Goal: Task Accomplishment & Management: Use online tool/utility

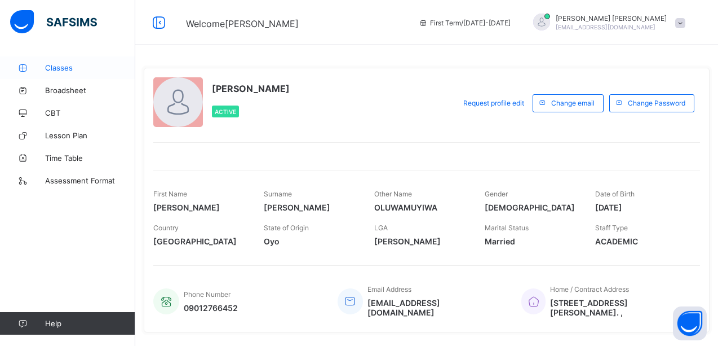
click at [59, 65] on span "Classes" at bounding box center [90, 67] width 90 height 9
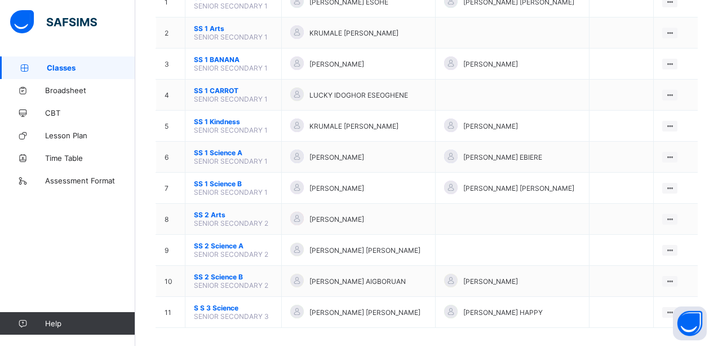
scroll to position [156, 0]
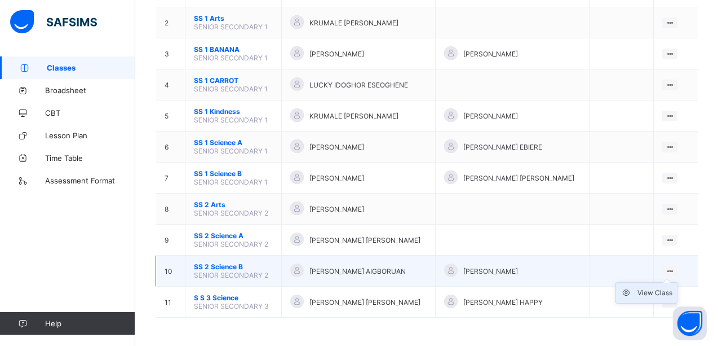
click at [665, 292] on div "View Class" at bounding box center [655, 292] width 35 height 11
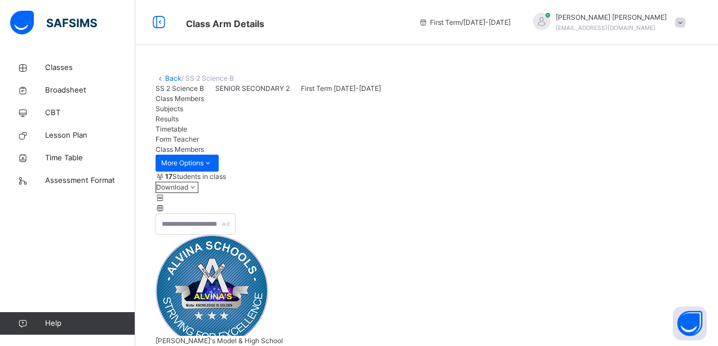
click at [183, 113] on span "Subjects" at bounding box center [170, 108] width 28 height 8
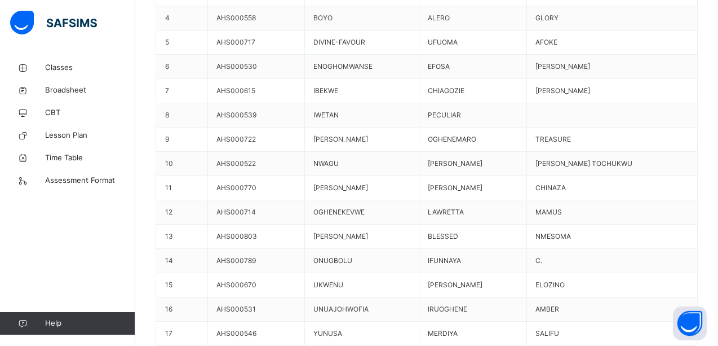
scroll to position [519, 0]
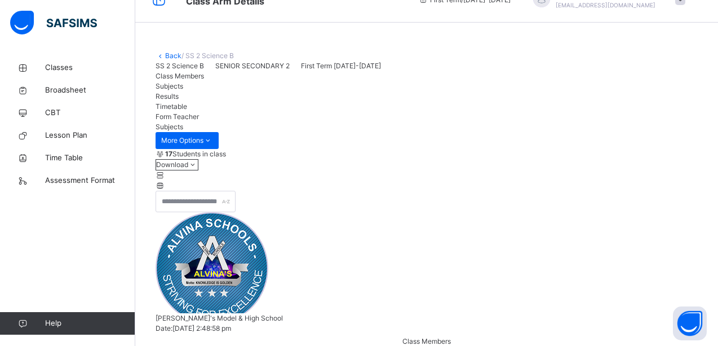
scroll to position [0, 0]
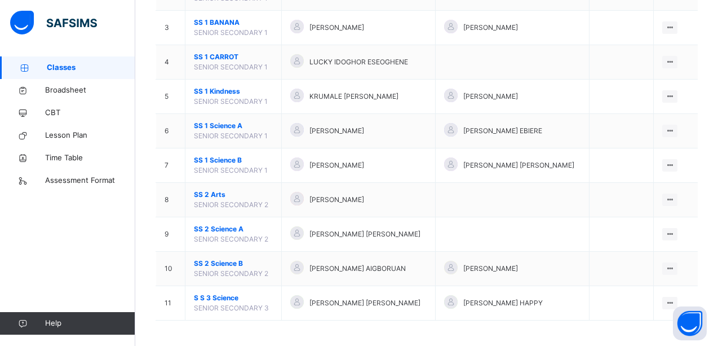
scroll to position [195, 0]
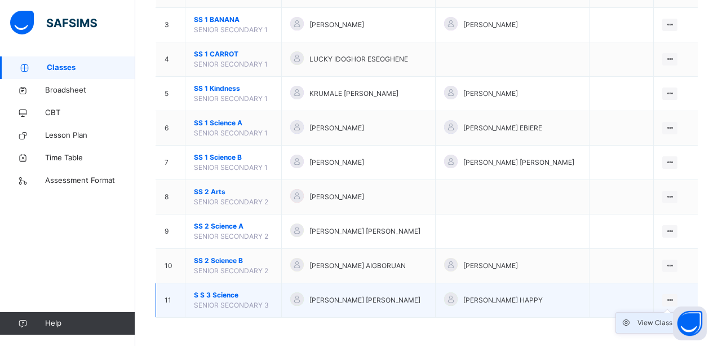
click at [664, 320] on div "View Class" at bounding box center [655, 322] width 35 height 11
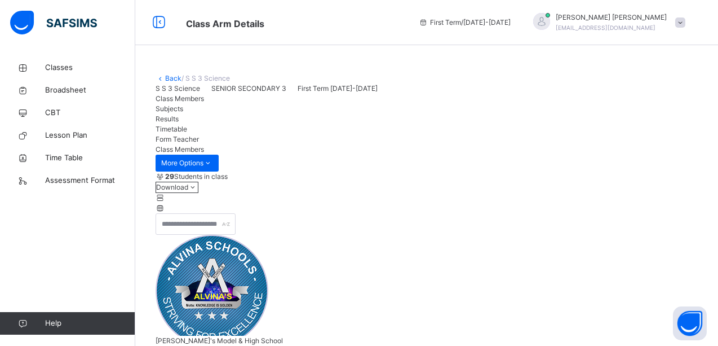
click at [183, 113] on span "Subjects" at bounding box center [170, 108] width 28 height 8
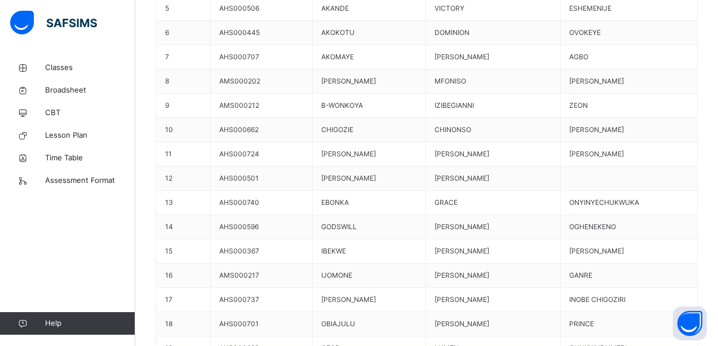
scroll to position [564, 0]
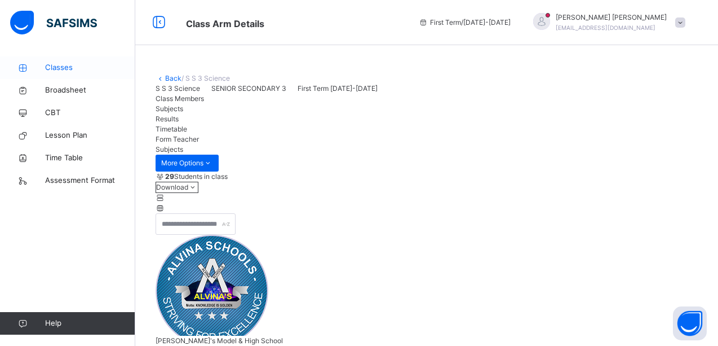
click at [61, 68] on span "Classes" at bounding box center [90, 67] width 90 height 11
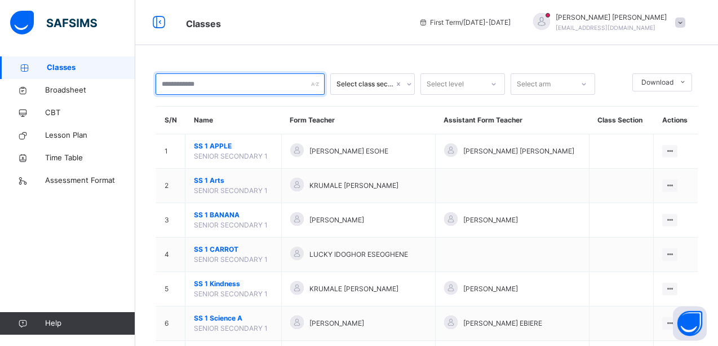
click at [255, 85] on input "text" at bounding box center [240, 83] width 169 height 21
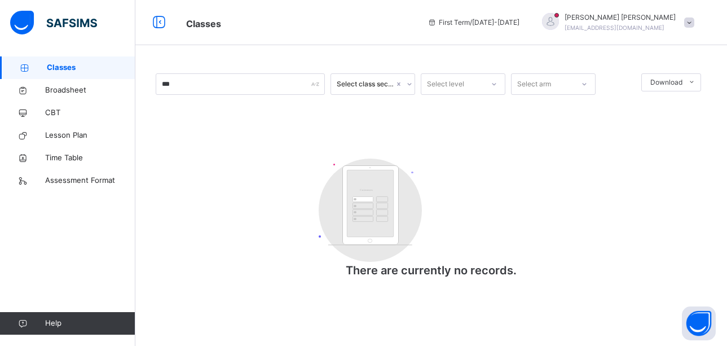
click at [408, 86] on icon at bounding box center [409, 83] width 7 height 11
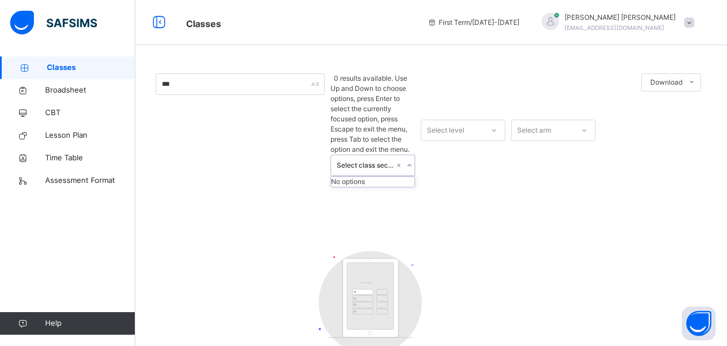
click at [497, 125] on icon at bounding box center [493, 130] width 7 height 11
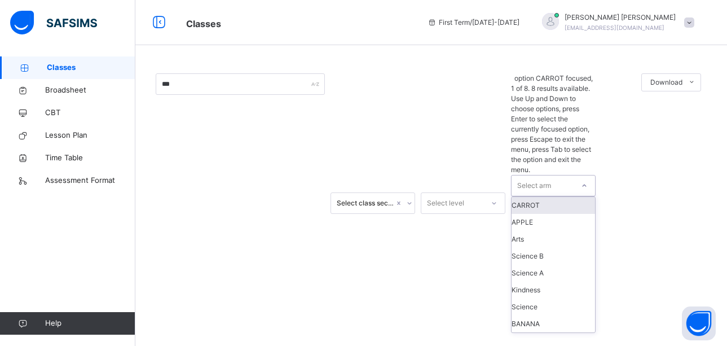
click at [582, 180] on icon at bounding box center [584, 185] width 7 height 11
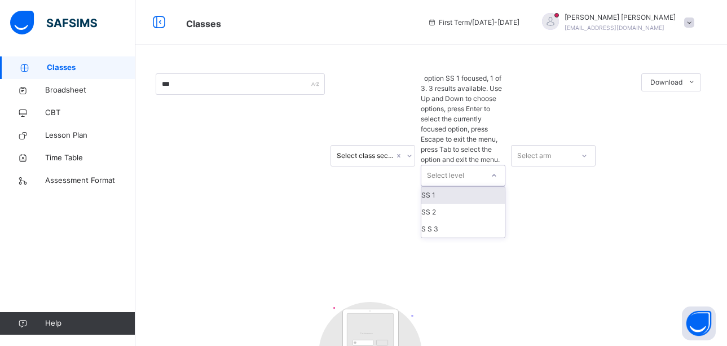
click at [493, 170] on icon at bounding box center [493, 175] width 7 height 11
click at [409, 150] on icon at bounding box center [409, 155] width 7 height 11
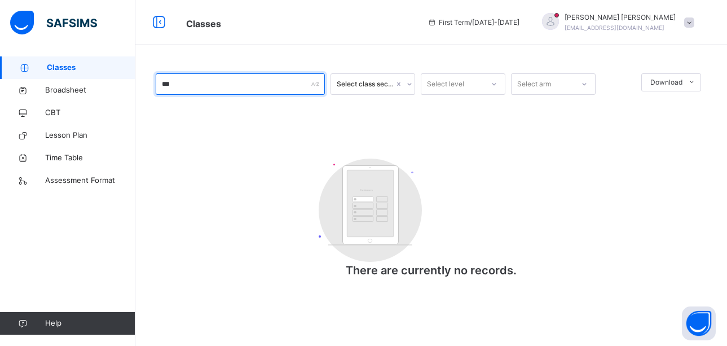
click at [264, 86] on input "***" at bounding box center [240, 83] width 169 height 21
type input "*****"
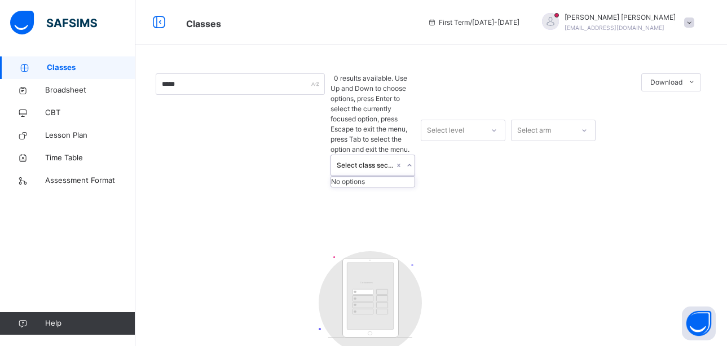
click at [411, 160] on icon at bounding box center [409, 165] width 7 height 11
click at [376, 176] on div "No options" at bounding box center [372, 181] width 83 height 10
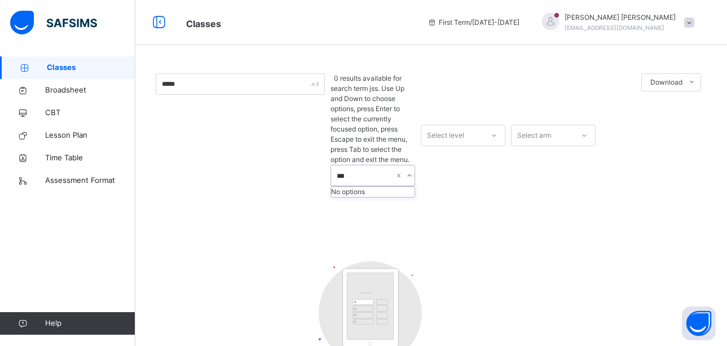
type input "****"
click at [409, 170] on icon at bounding box center [409, 175] width 7 height 11
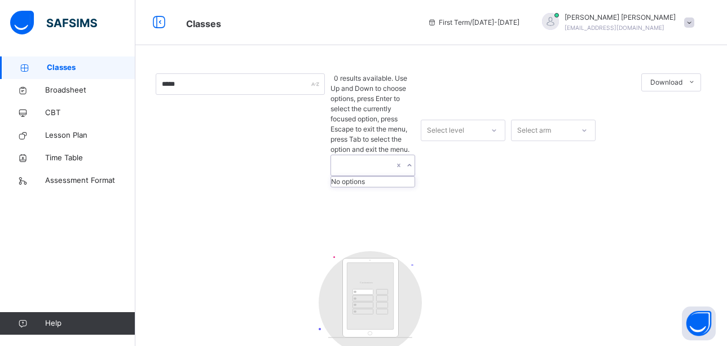
click at [409, 160] on icon at bounding box center [409, 165] width 7 height 11
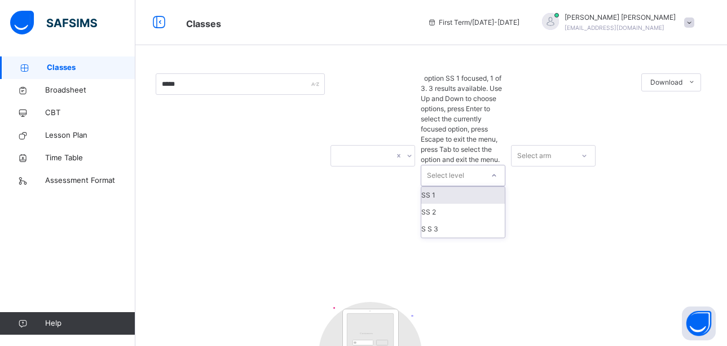
click at [492, 170] on icon at bounding box center [493, 175] width 7 height 11
click at [583, 154] on icon at bounding box center [584, 155] width 4 height 2
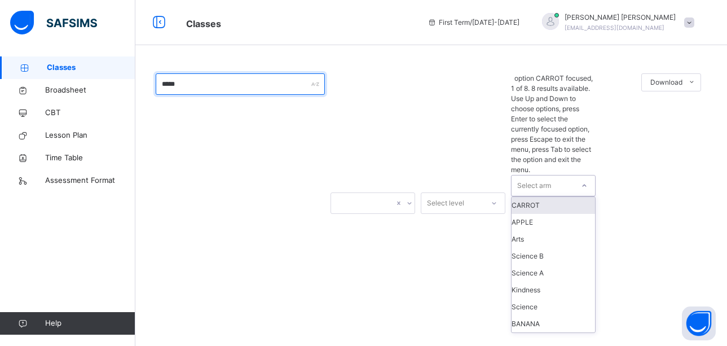
click at [214, 85] on input "*****" at bounding box center [240, 83] width 169 height 21
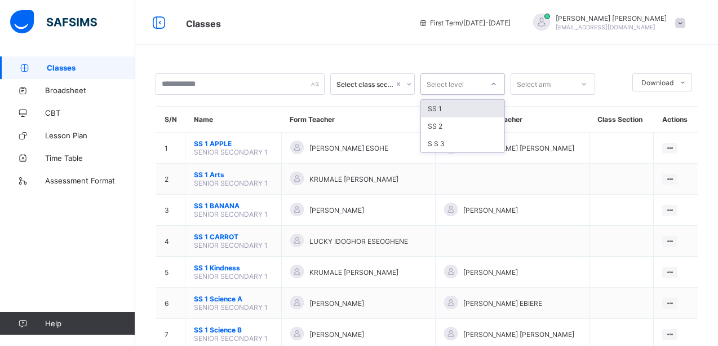
click at [495, 83] on icon at bounding box center [493, 83] width 7 height 11
click at [408, 85] on icon at bounding box center [409, 83] width 7 height 11
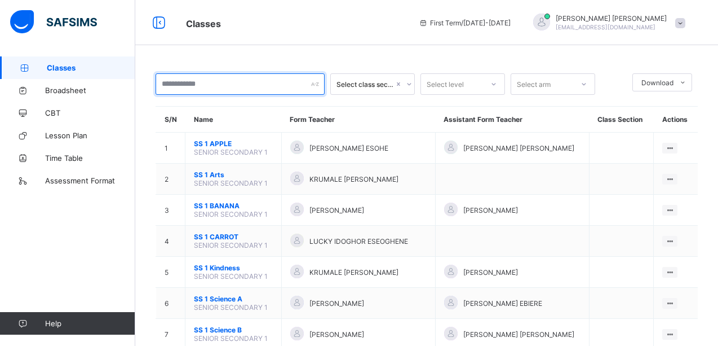
click at [211, 84] on input "text" at bounding box center [240, 83] width 169 height 21
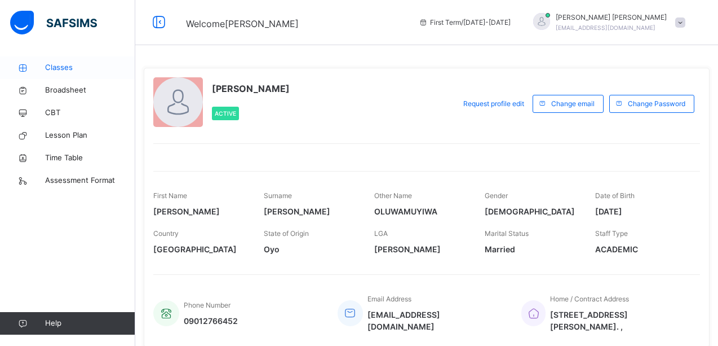
click at [57, 66] on span "Classes" at bounding box center [90, 67] width 90 height 11
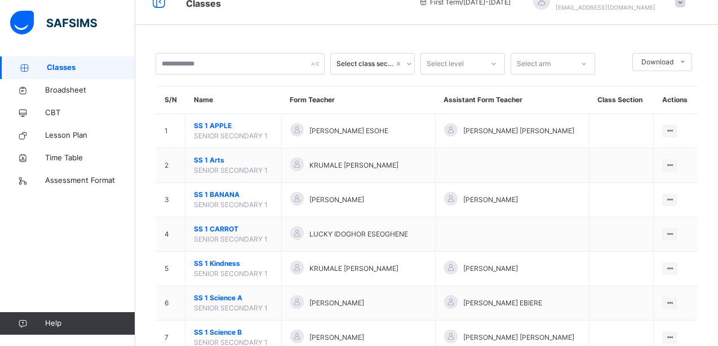
scroll to position [23, 0]
